Goal: Task Accomplishment & Management: Manage account settings

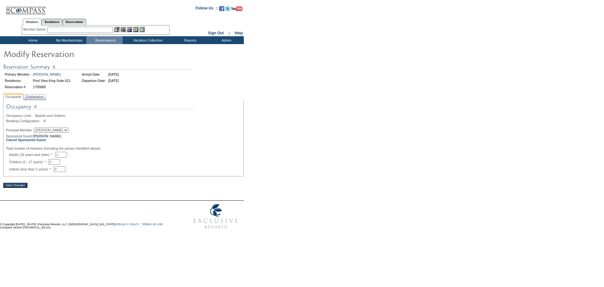
click at [46, 132] on select "David Payne Ken Kruse Ryan Freeman Kalina Monczka Sally Monczka Memorie Weil" at bounding box center [51, 129] width 35 height 5
select select "64426"
click at [37, 129] on select "David Payne Ken Kruse Ryan Freeman Kalina Monczka Sally Monczka Memorie Weil" at bounding box center [51, 129] width 35 height 5
click at [35, 99] on span "Explanation" at bounding box center [35, 96] width 20 height 7
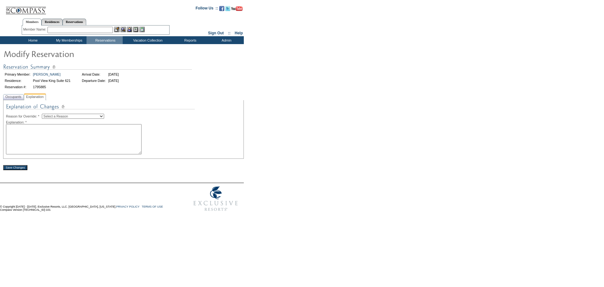
click at [60, 117] on select "Select a Reason Creating Continuous Stay Days Rebooked After Cancellation Editi…" at bounding box center [73, 116] width 62 height 5
select select "1045"
click at [47, 115] on select "Select a Reason Creating Continuous Stay Days Rebooked After Cancellation Editi…" at bounding box center [73, 116] width 62 height 5
click at [59, 140] on textarea at bounding box center [74, 139] width 136 height 30
type textarea "editing occ-LC"
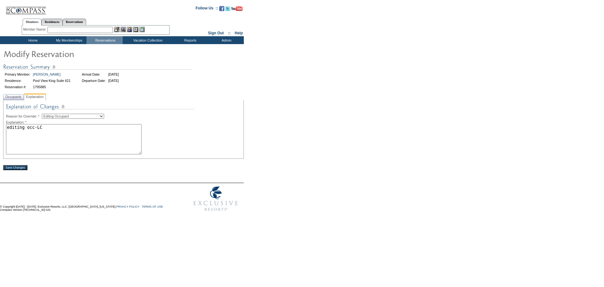
click at [13, 169] on input "Save Changes" at bounding box center [15, 167] width 24 height 5
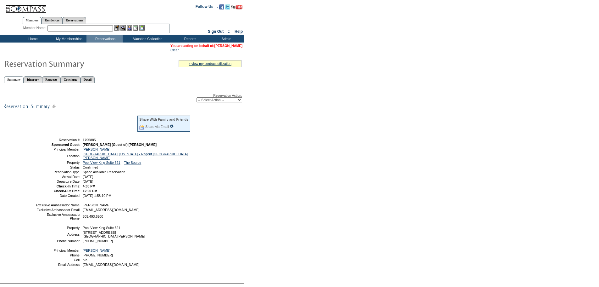
click at [224, 46] on link "[PERSON_NAME]" at bounding box center [229, 46] width 28 height 4
